Goal: Find specific page/section: Find specific page/section

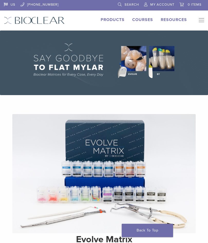
click at [182, 126] on img at bounding box center [103, 173] width 183 height 119
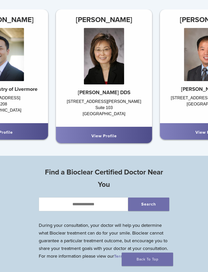
scroll to position [321, 0]
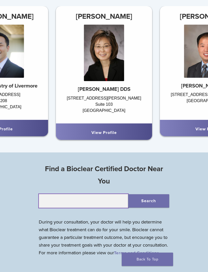
click at [90, 200] on input "text" at bounding box center [83, 201] width 89 height 14
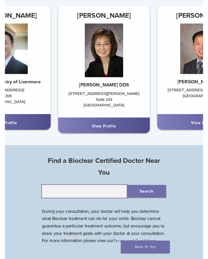
scroll to position [357, 0]
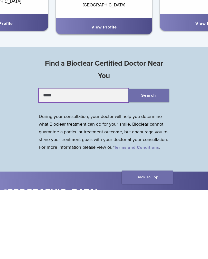
type input "*****"
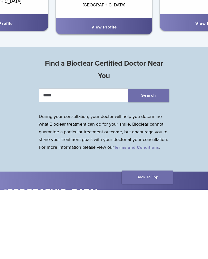
click at [150, 158] on button "Search" at bounding box center [148, 164] width 41 height 13
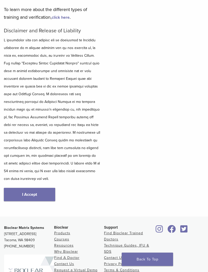
scroll to position [76, 0]
click at [36, 188] on link "I Accept" at bounding box center [29, 194] width 51 height 13
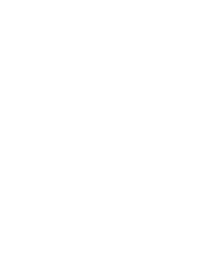
scroll to position [183, 0]
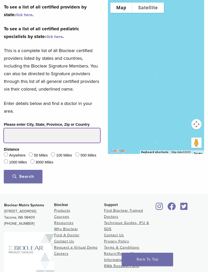
click at [48, 136] on input "Please enter City, State, Province, Zip or Country" at bounding box center [52, 135] width 96 height 14
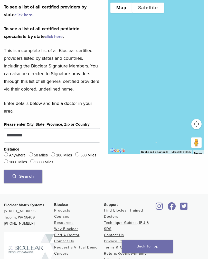
click at [34, 172] on button "Search" at bounding box center [23, 176] width 38 height 13
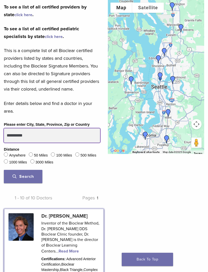
click at [13, 136] on input "**********" at bounding box center [52, 135] width 96 height 14
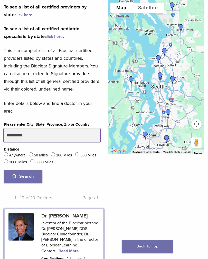
type input "**********"
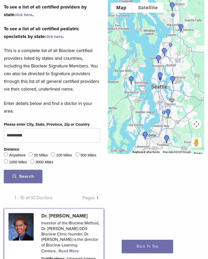
click at [33, 174] on span "Search" at bounding box center [23, 176] width 21 height 5
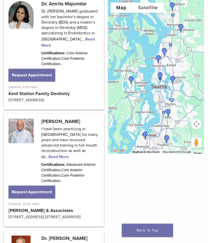
scroll to position [513, 0]
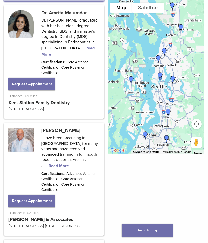
click at [90, 100] on link at bounding box center [54, 62] width 98 height 112
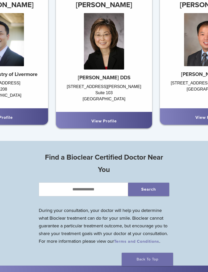
scroll to position [335, 0]
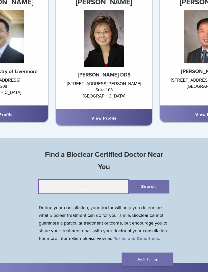
click at [93, 186] on input "text" at bounding box center [83, 187] width 89 height 14
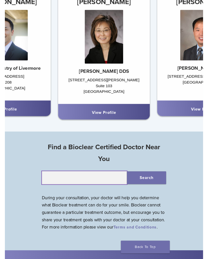
scroll to position [357, 0]
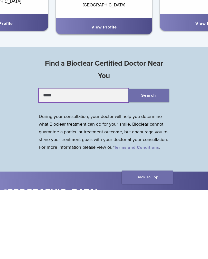
type input "*****"
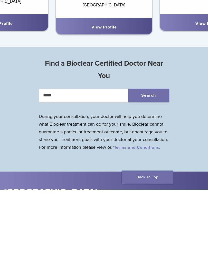
click at [152, 158] on button "Search" at bounding box center [148, 164] width 41 height 13
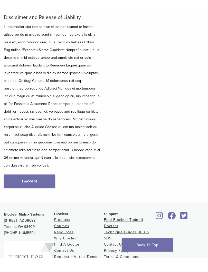
scroll to position [122, 0]
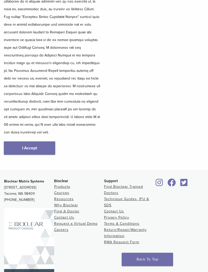
click at [32, 141] on link "I Accept" at bounding box center [29, 147] width 51 height 13
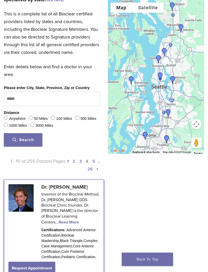
scroll to position [219, 0]
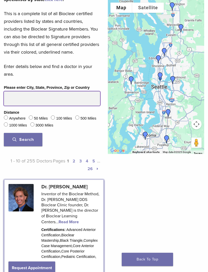
click at [45, 97] on input "Please enter City, State, Province, Zip or Country" at bounding box center [52, 98] width 96 height 14
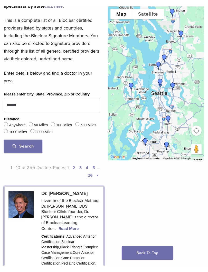
scroll to position [220, 0]
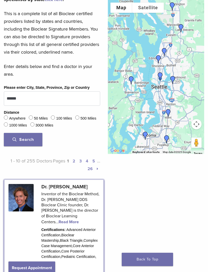
click at [31, 140] on span "Search" at bounding box center [23, 139] width 21 height 5
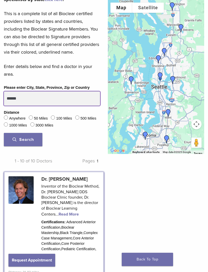
click at [48, 99] on input "******" at bounding box center [52, 98] width 96 height 14
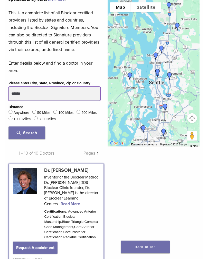
scroll to position [219, 0]
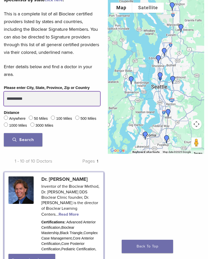
type input "**********"
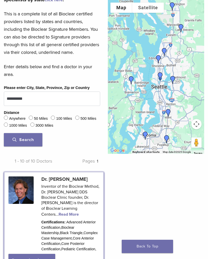
click at [29, 139] on span "Search" at bounding box center [23, 139] width 21 height 5
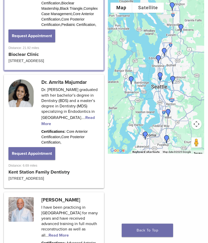
scroll to position [424, 0]
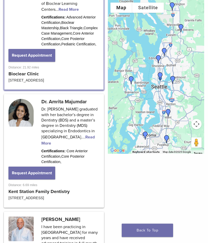
click at [80, 157] on link at bounding box center [54, 151] width 98 height 112
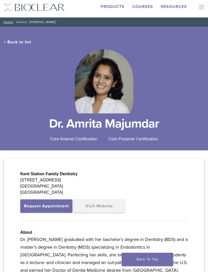
scroll to position [13, 0]
click at [163, 183] on div "Kent Station Family Dentistry [STREET_ADDRESS] Request Appointment Visit Websit…" at bounding box center [104, 249] width 200 height 180
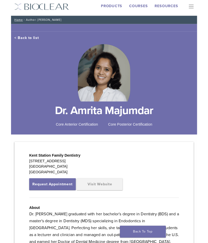
scroll to position [0, 0]
